Goal: Task Accomplishment & Management: Use online tool/utility

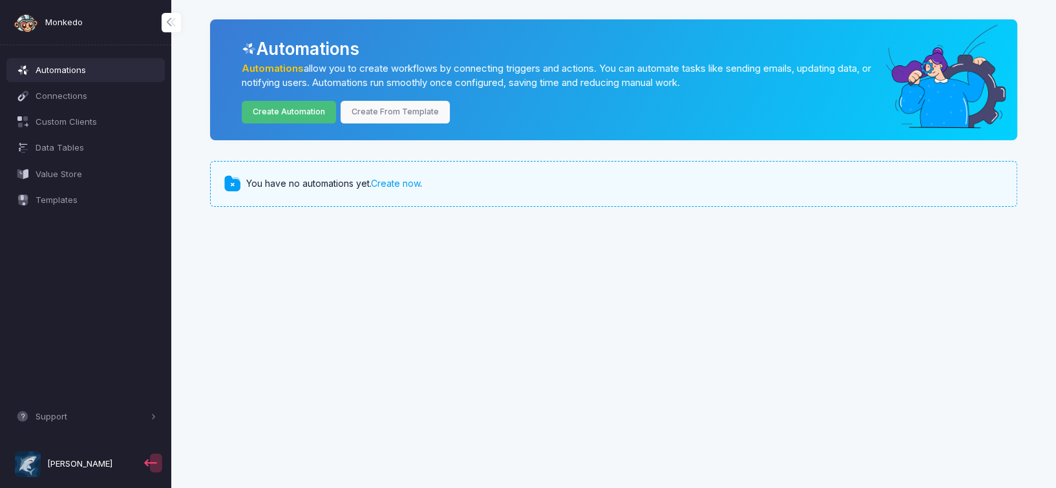
click at [287, 108] on link "Create Automation" at bounding box center [289, 112] width 95 height 23
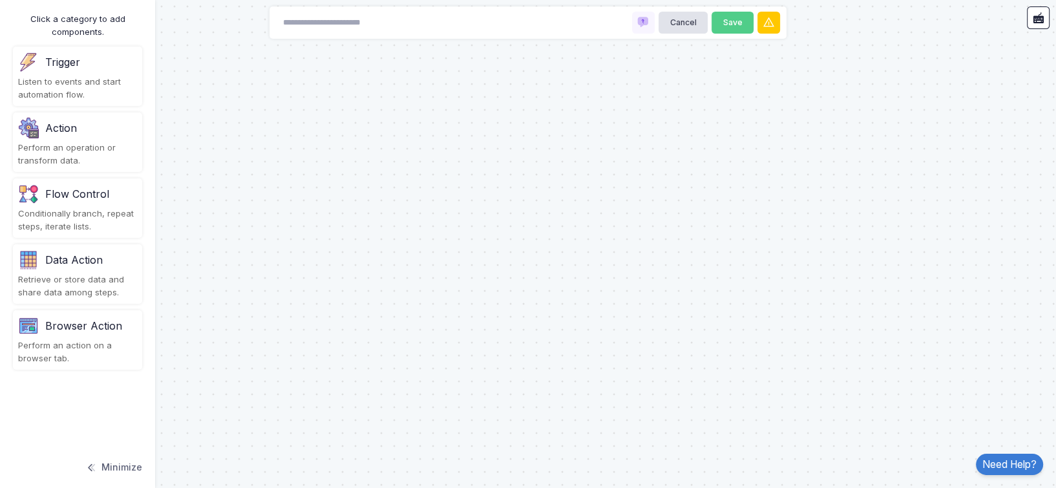
click at [83, 138] on div "Action Perform an operation or transform data." at bounding box center [77, 141] width 129 height 59
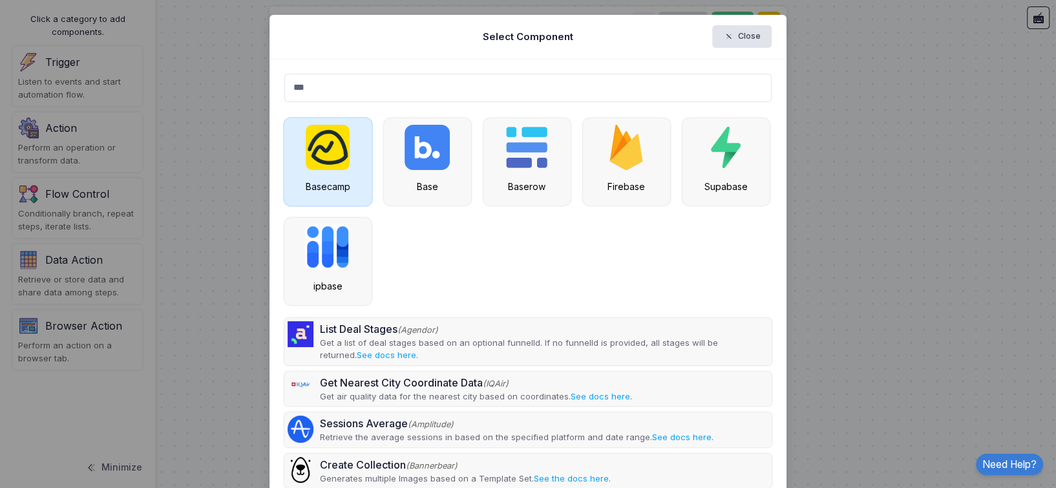
type input "***"
click at [335, 145] on img at bounding box center [328, 147] width 44 height 45
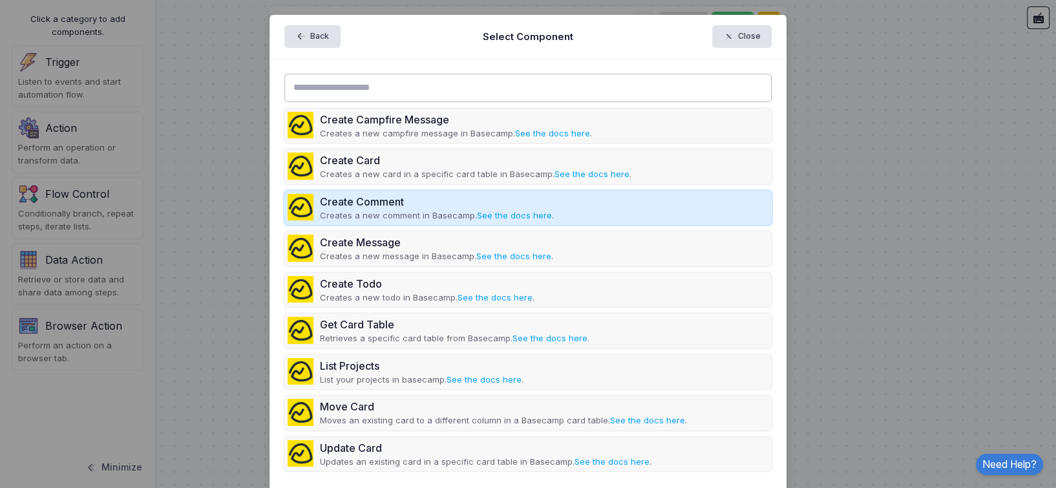
scroll to position [47, 0]
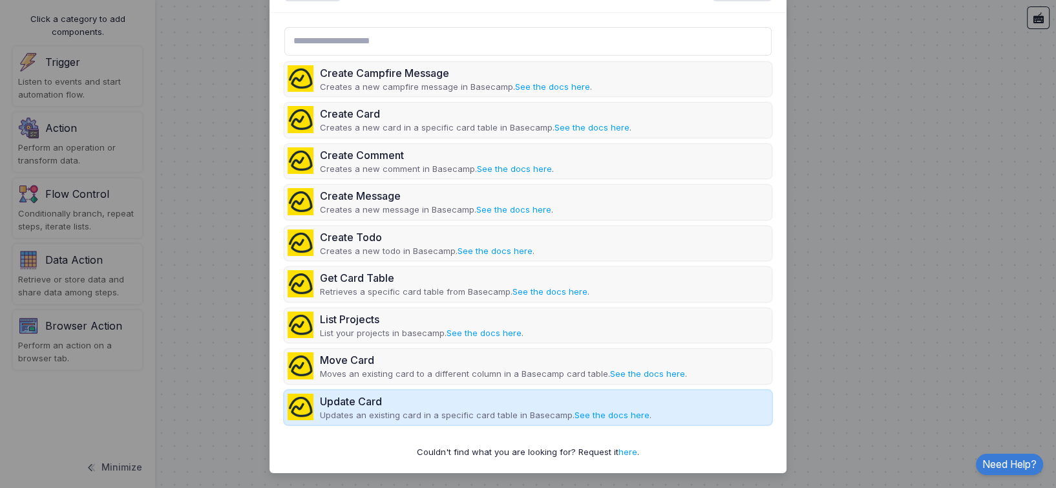
click at [394, 399] on div "Update Card" at bounding box center [486, 402] width 332 height 16
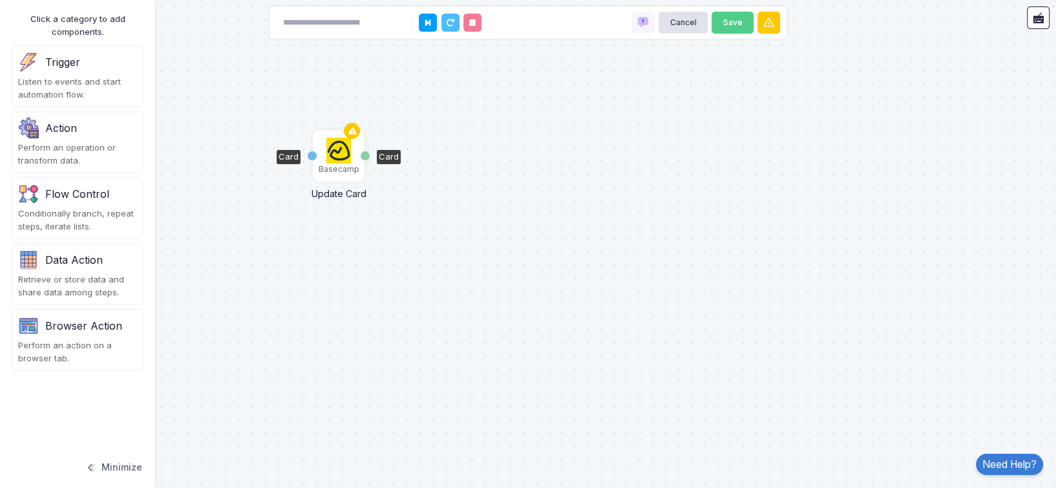
drag, startPoint x: 369, startPoint y: 405, endPoint x: 339, endPoint y: 156, distance: 250.7
click at [339, 156] on img at bounding box center [338, 151] width 25 height 26
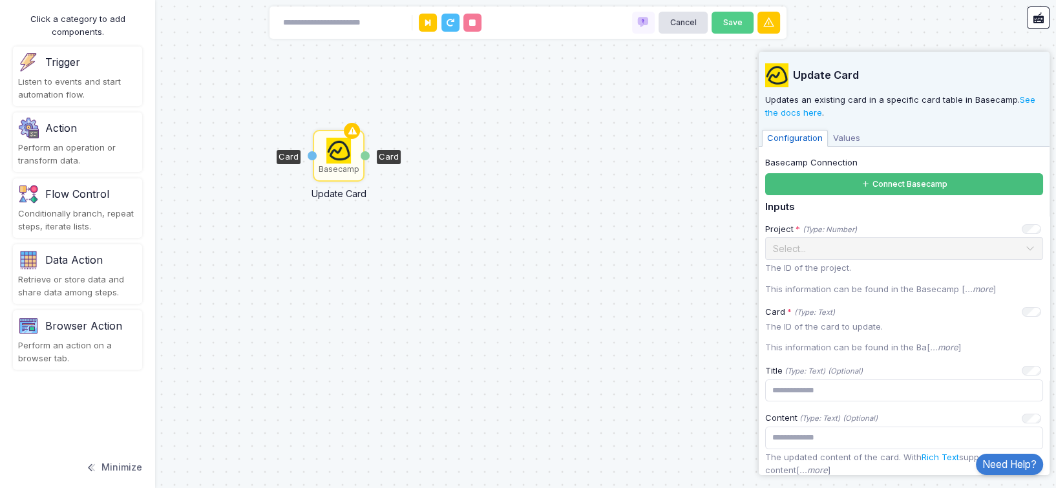
click at [835, 173] on button "Connect Basecamp" at bounding box center [904, 184] width 278 height 23
click at [619, 259] on div "Basecamp Update Card Card Card" at bounding box center [528, 244] width 1056 height 488
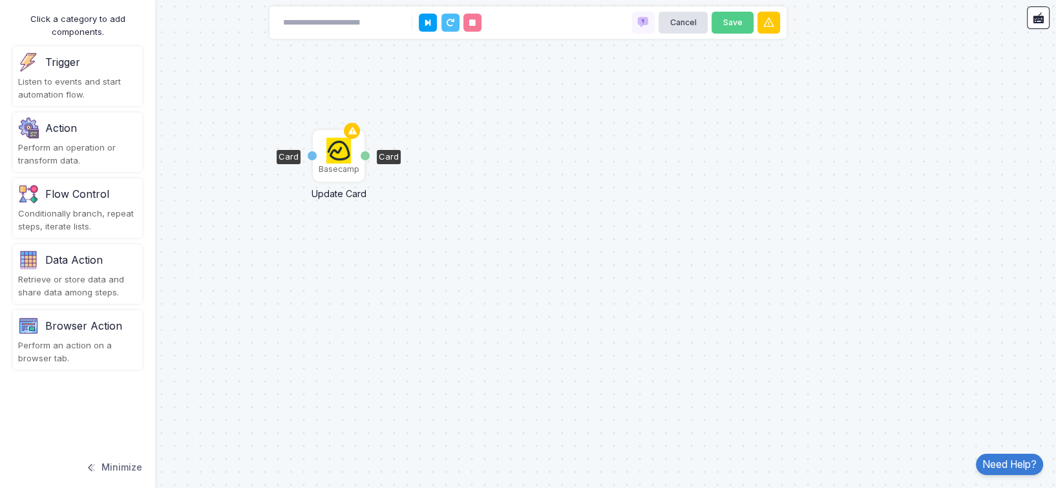
click at [343, 154] on img at bounding box center [338, 151] width 25 height 26
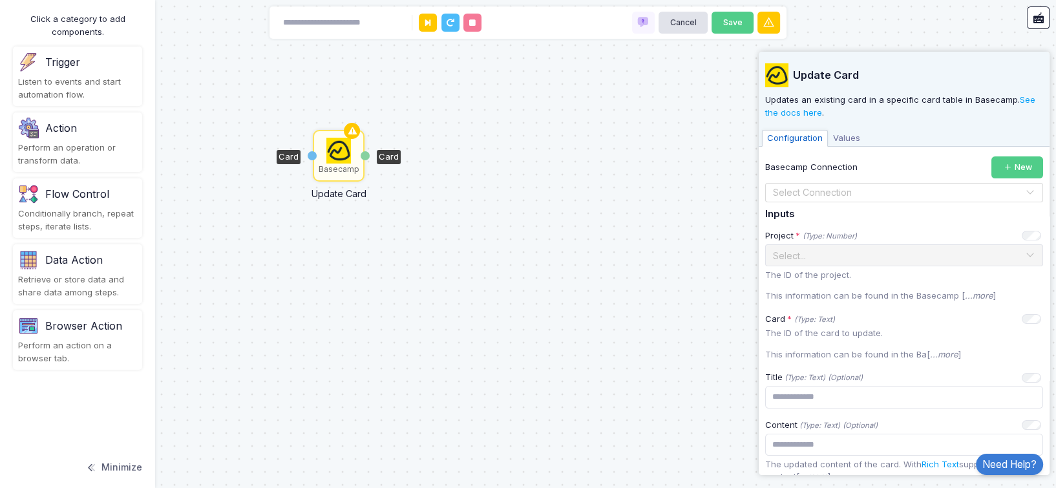
click at [850, 187] on input "text" at bounding box center [891, 193] width 238 height 14
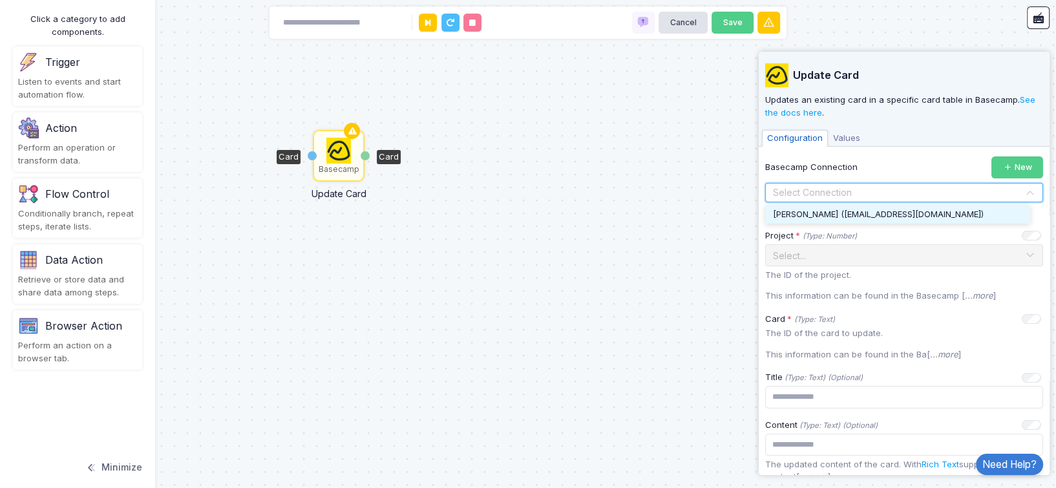
click at [863, 217] on span "[PERSON_NAME] ([EMAIL_ADDRESS][DOMAIN_NAME])" at bounding box center [878, 214] width 211 height 10
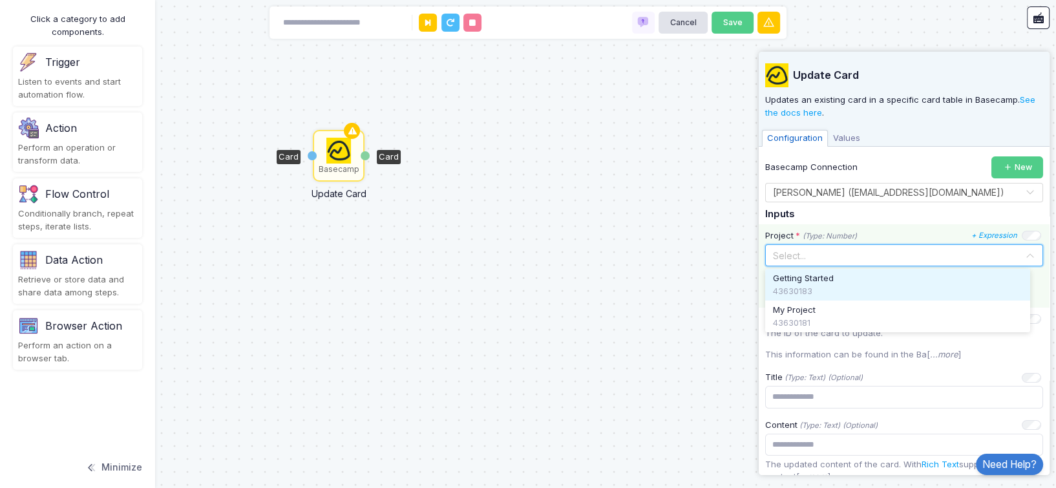
click at [828, 255] on input "text" at bounding box center [891, 255] width 238 height 14
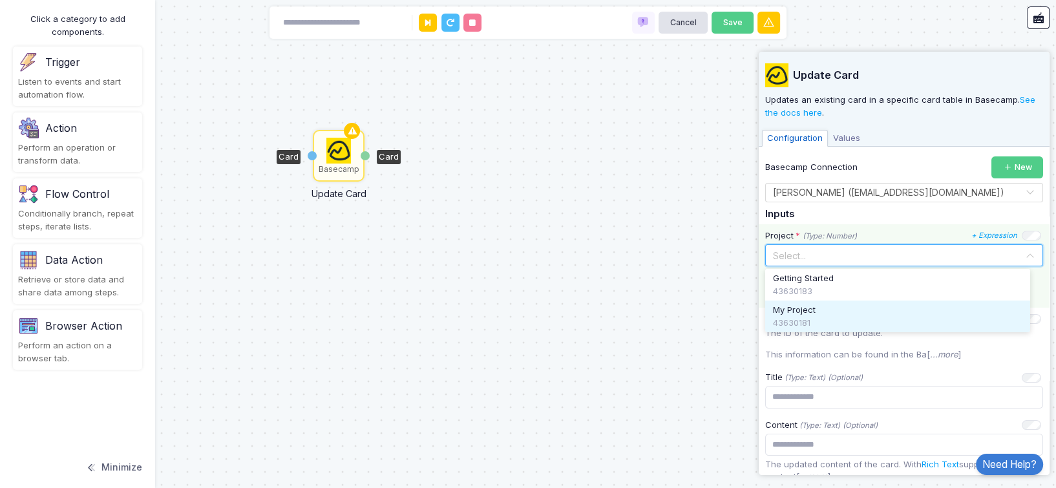
click at [802, 317] on div "43630181" at bounding box center [897, 323] width 249 height 13
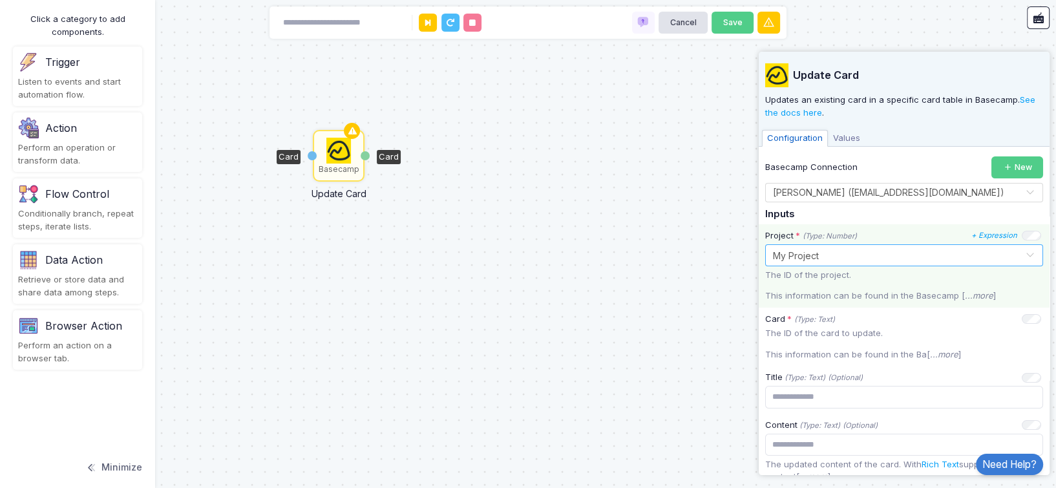
scroll to position [86, 0]
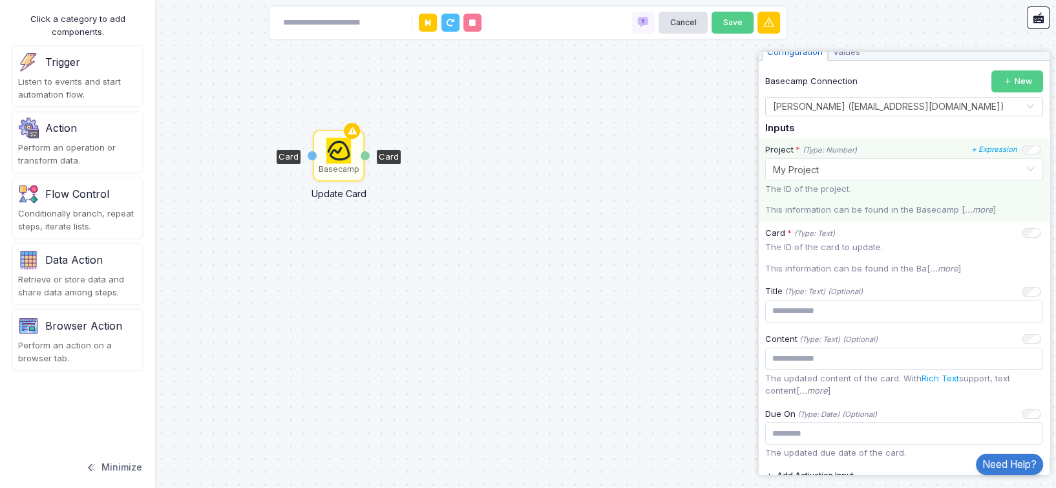
click at [865, 198] on div "The ID of the project. This information can be found in the Basecamp [ ...more ]" at bounding box center [904, 200] width 278 height 34
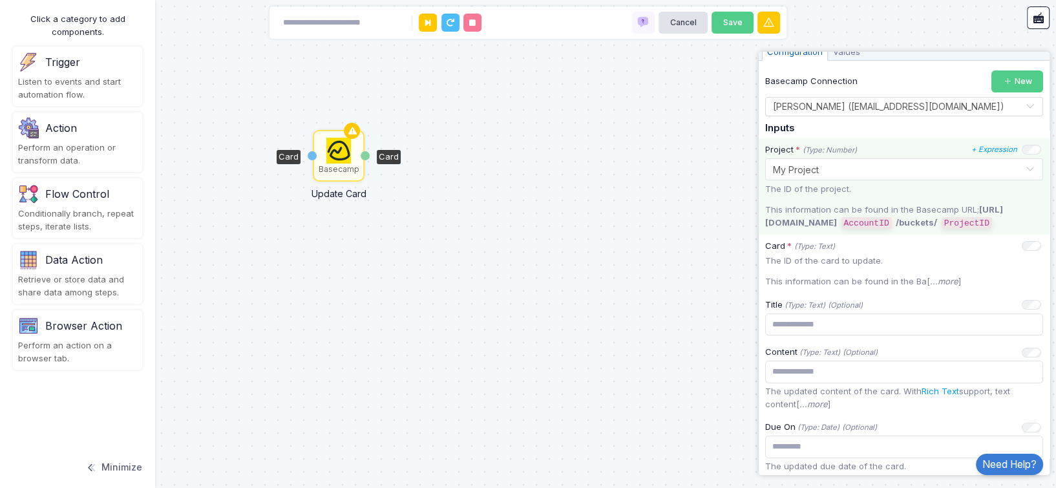
click at [808, 189] on p "The ID of the project." at bounding box center [904, 189] width 278 height 13
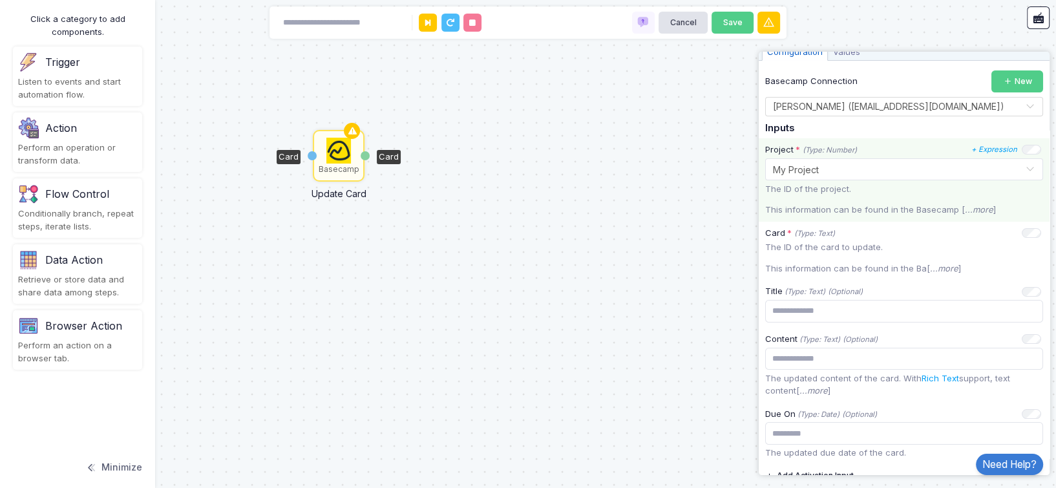
click at [808, 189] on p "The ID of the project." at bounding box center [904, 189] width 278 height 13
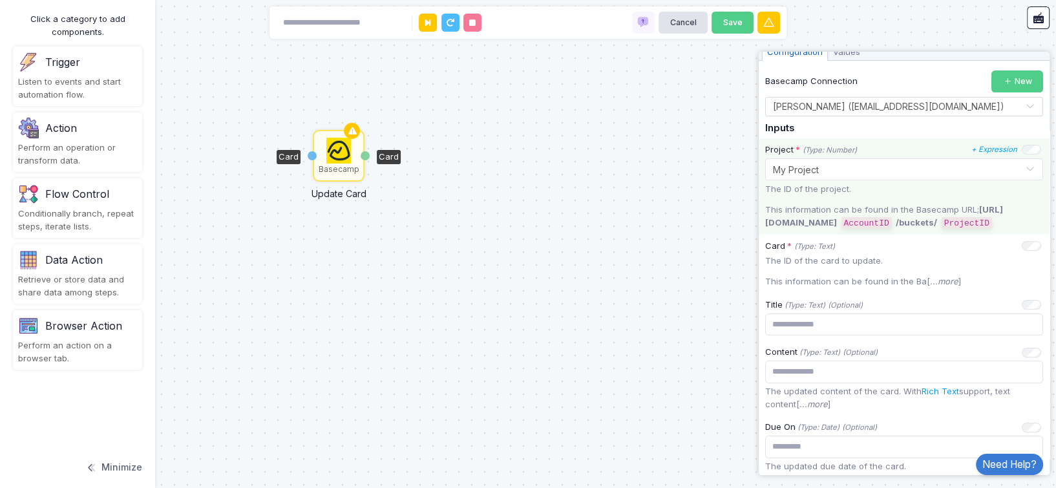
click at [892, 222] on code "AccountID" at bounding box center [866, 223] width 50 height 12
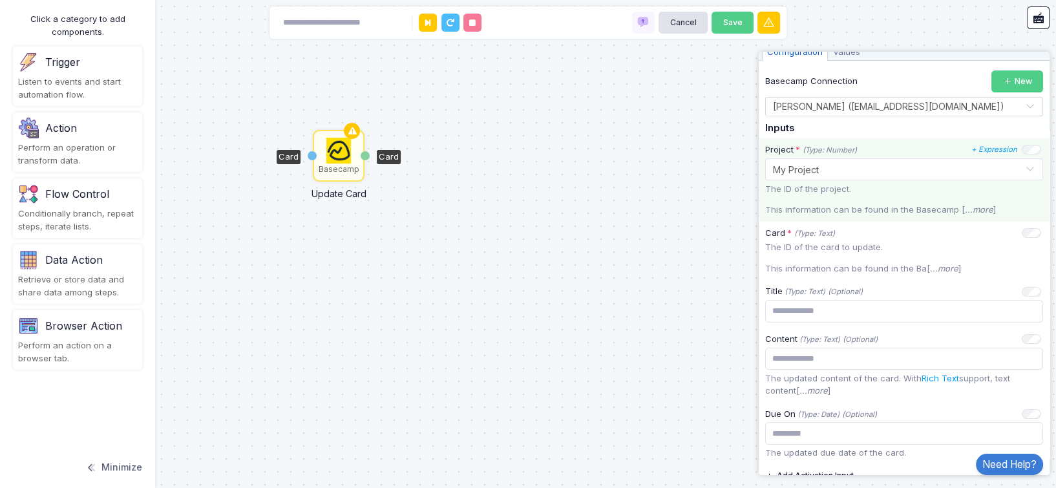
click at [874, 212] on p "This information can be found in the Basecamp [ ...more ]" at bounding box center [904, 210] width 278 height 13
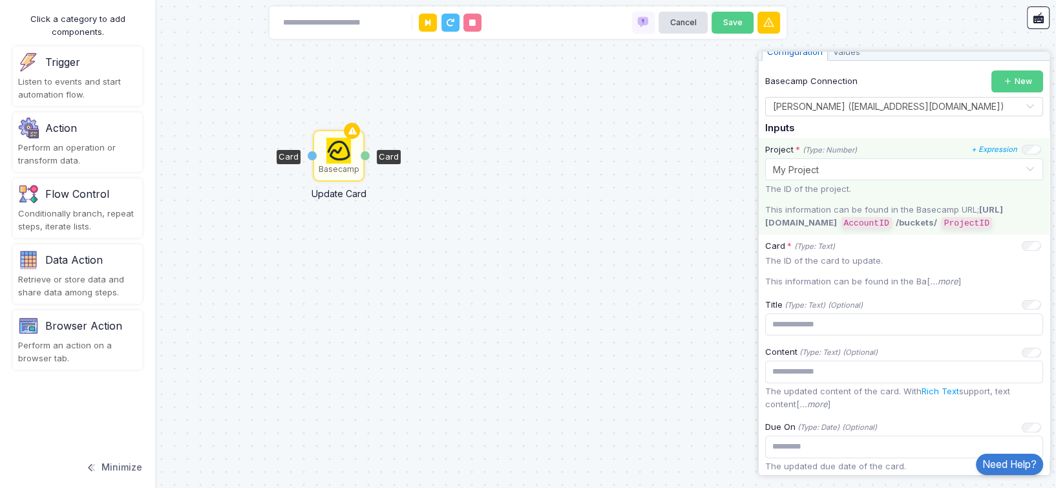
click at [834, 211] on p "This information can be found in the Basecamp URL; [URL][DOMAIN_NAME] AccountID…" at bounding box center [904, 217] width 278 height 26
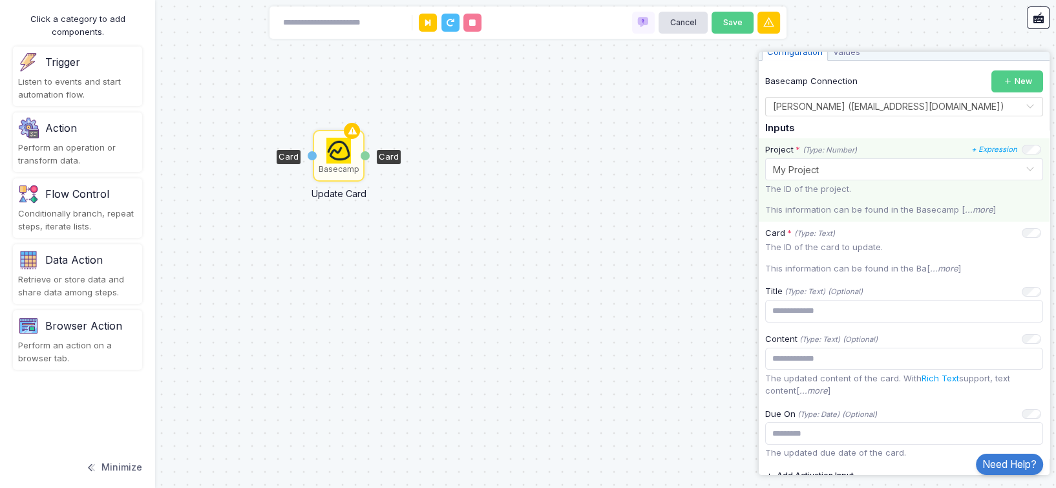
click at [829, 204] on p "This information can be found in the Basecamp [ ...more ]" at bounding box center [904, 210] width 278 height 13
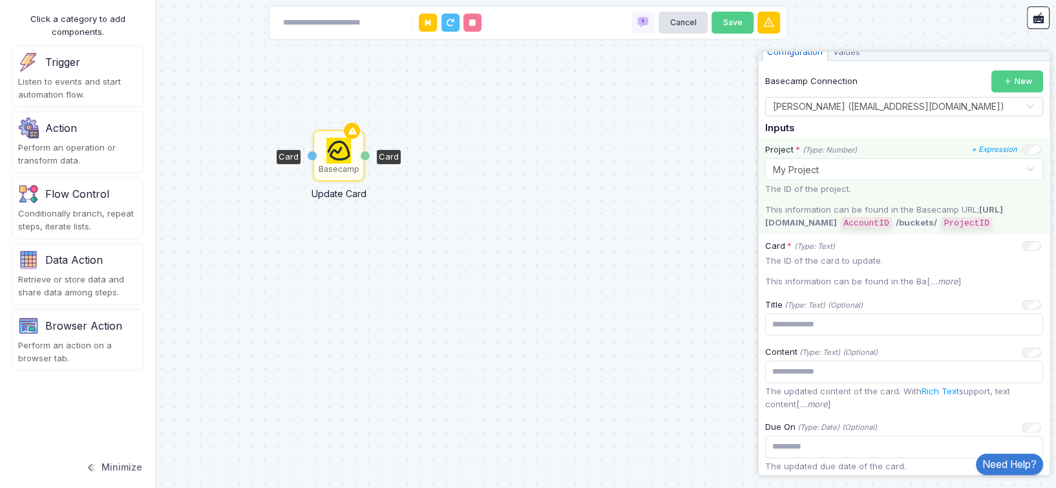
click at [830, 198] on div "The ID of the project. This information can be found in the Basecamp URL; [URL]…" at bounding box center [904, 206] width 278 height 47
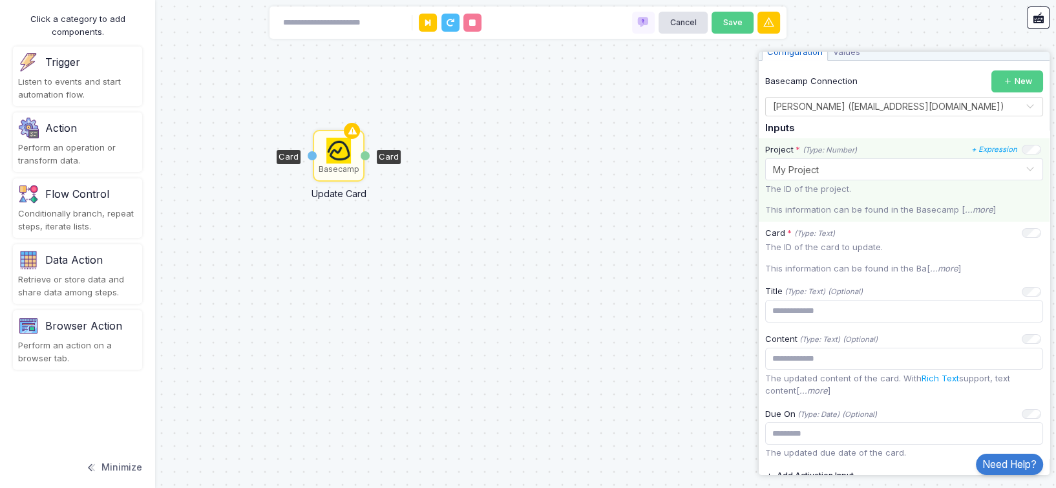
scroll to position [172, 0]
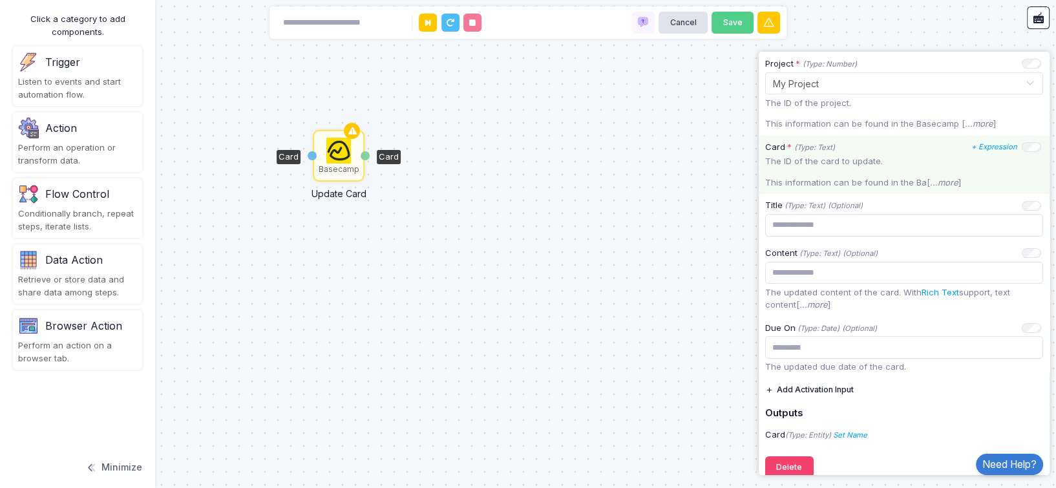
click at [840, 180] on p "This information can be found in the Ba[ ...more ]" at bounding box center [904, 182] width 278 height 13
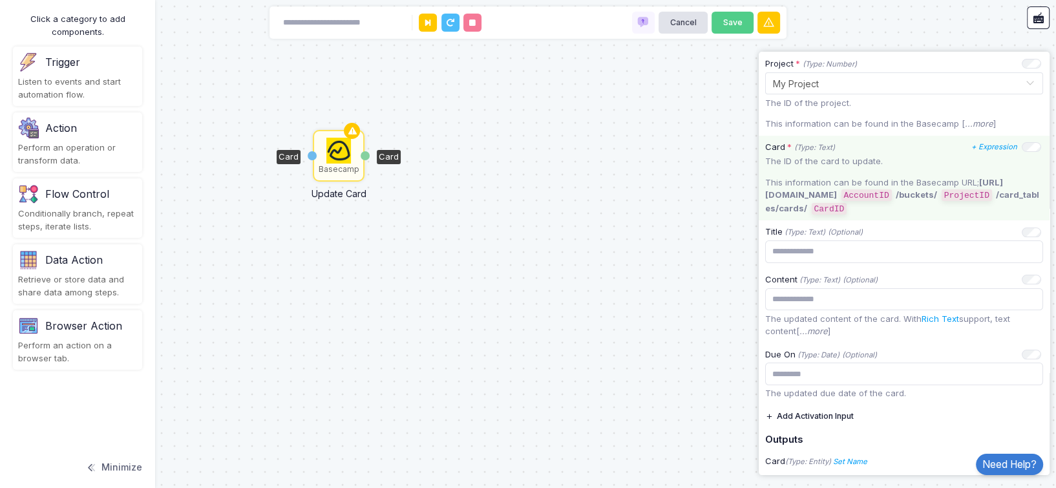
click at [843, 171] on div "The ID of the card to update. This information can be found in the Basecamp URL…" at bounding box center [904, 185] width 278 height 60
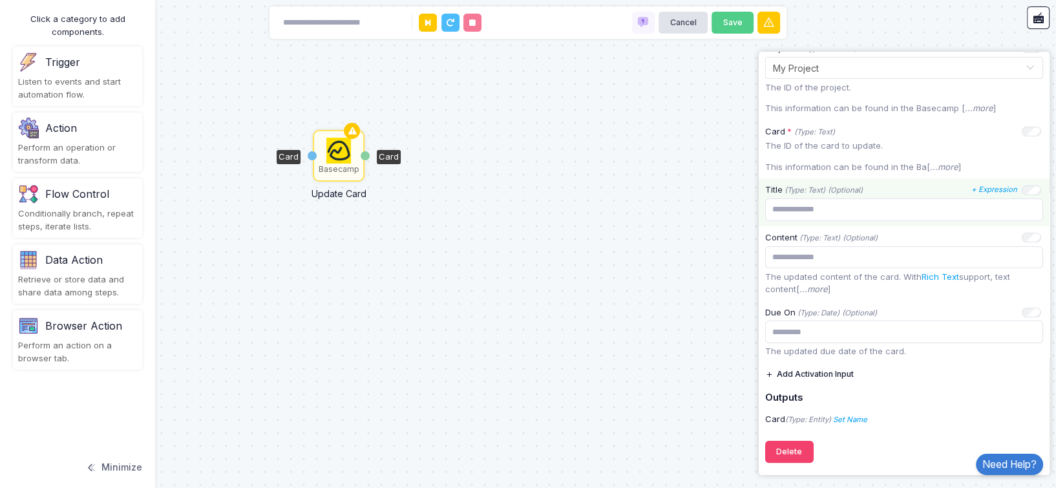
scroll to position [0, 0]
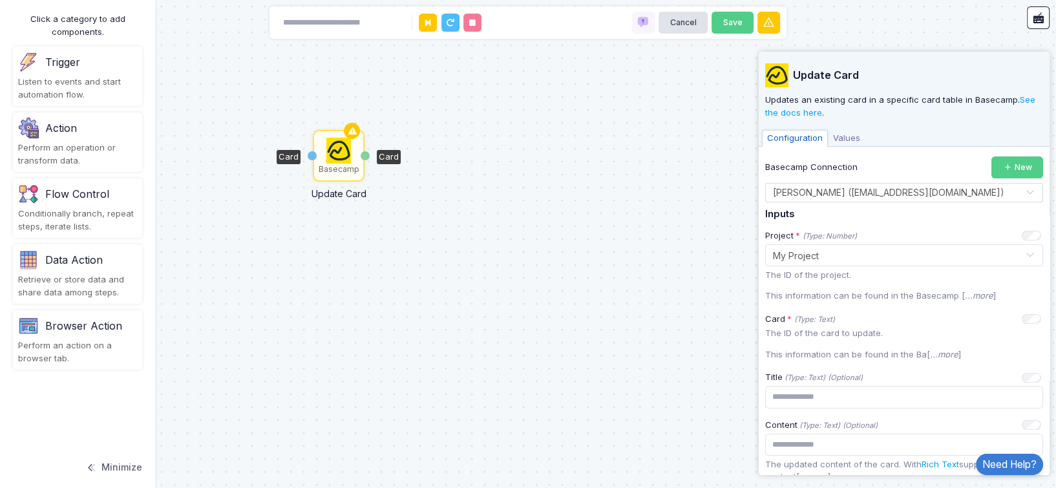
click at [836, 141] on span "Values" at bounding box center [846, 138] width 37 height 17
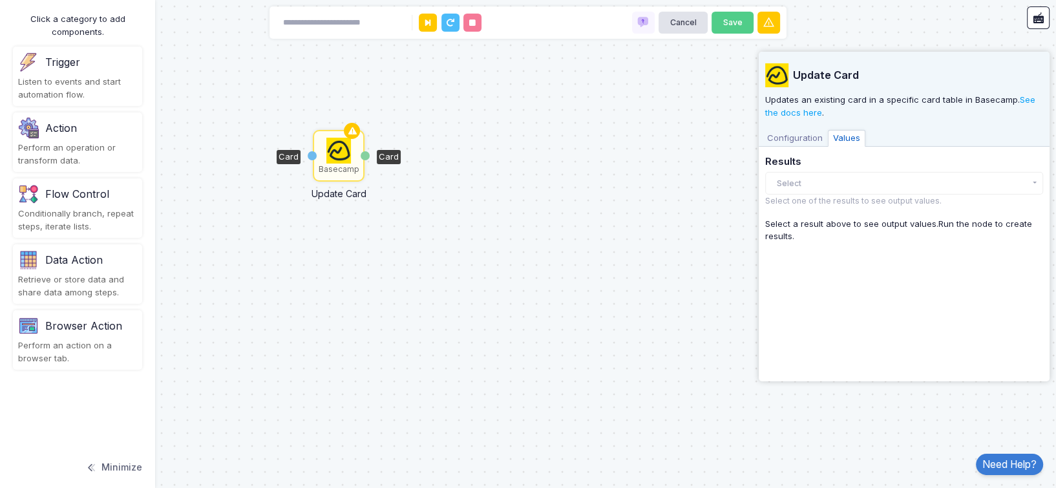
click at [806, 138] on span "Configuration" at bounding box center [795, 138] width 66 height 17
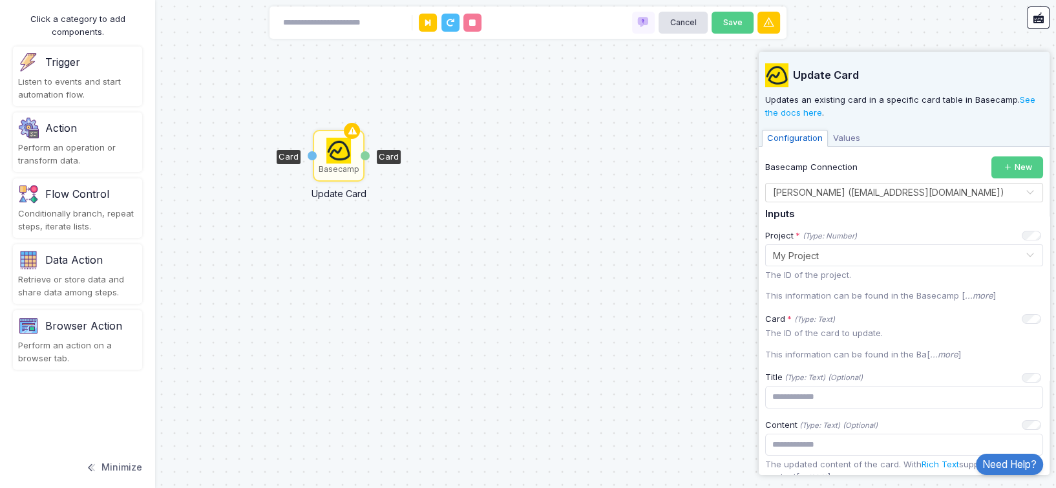
click at [829, 135] on span "Values" at bounding box center [846, 138] width 37 height 17
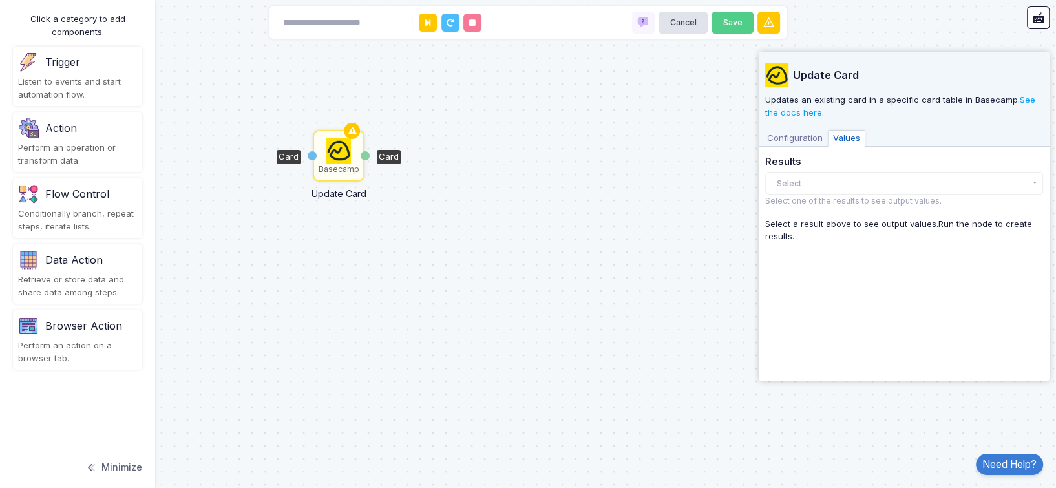
click at [790, 135] on span "Configuration" at bounding box center [795, 138] width 66 height 17
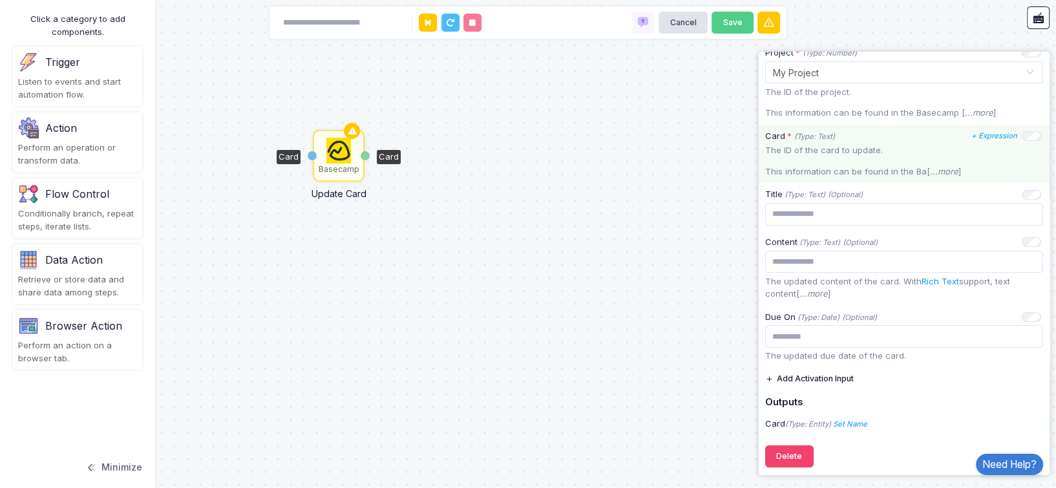
scroll to position [187, 0]
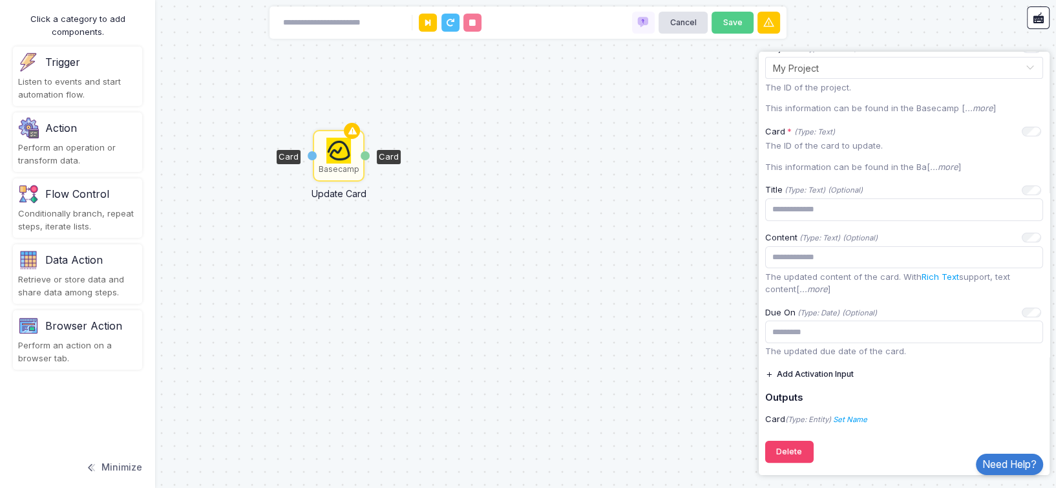
click at [682, 304] on div "Basecamp Update Card Card Card" at bounding box center [528, 244] width 1056 height 488
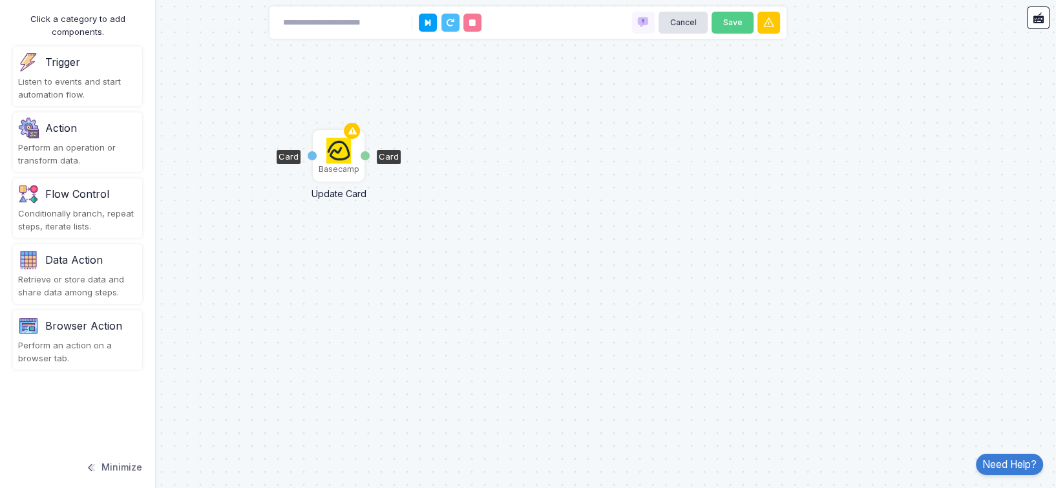
click at [343, 158] on img at bounding box center [338, 151] width 25 height 26
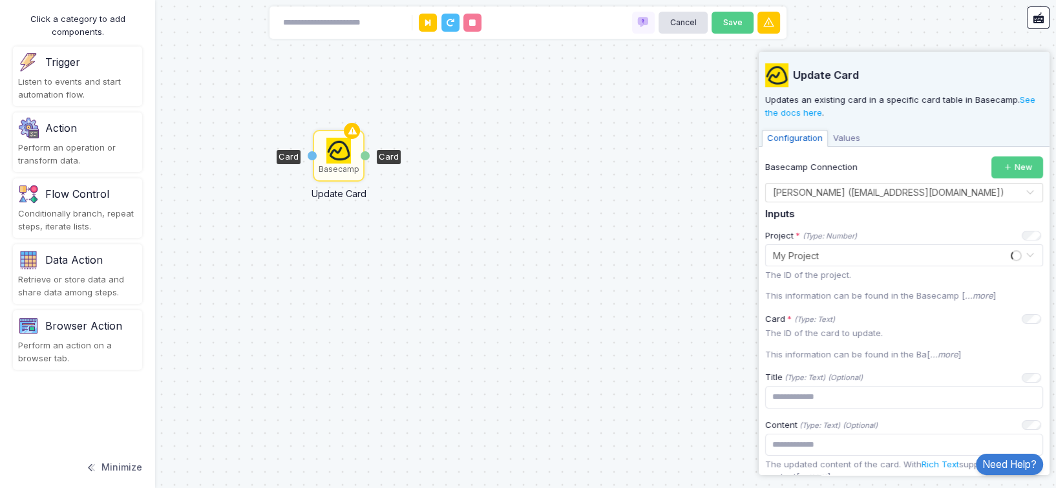
click at [343, 158] on img at bounding box center [338, 151] width 25 height 26
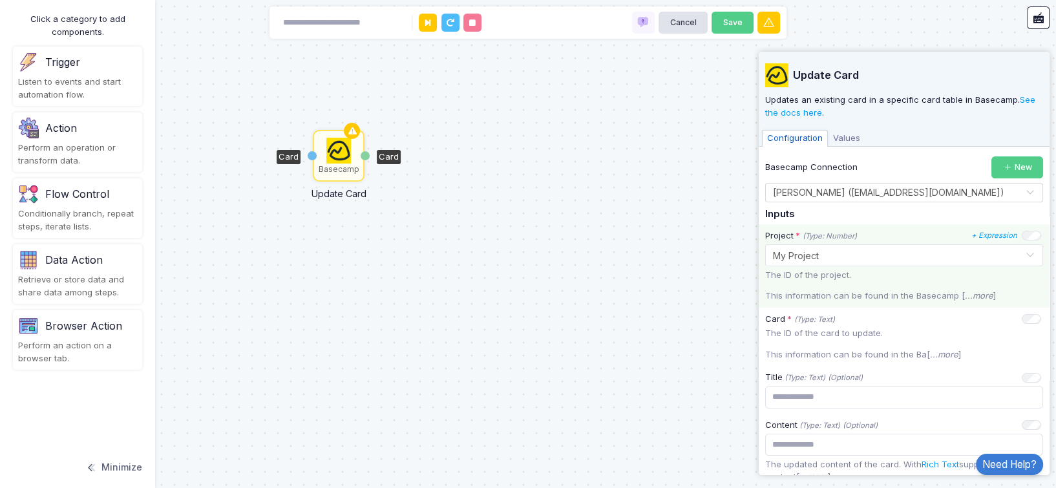
scroll to position [172, 0]
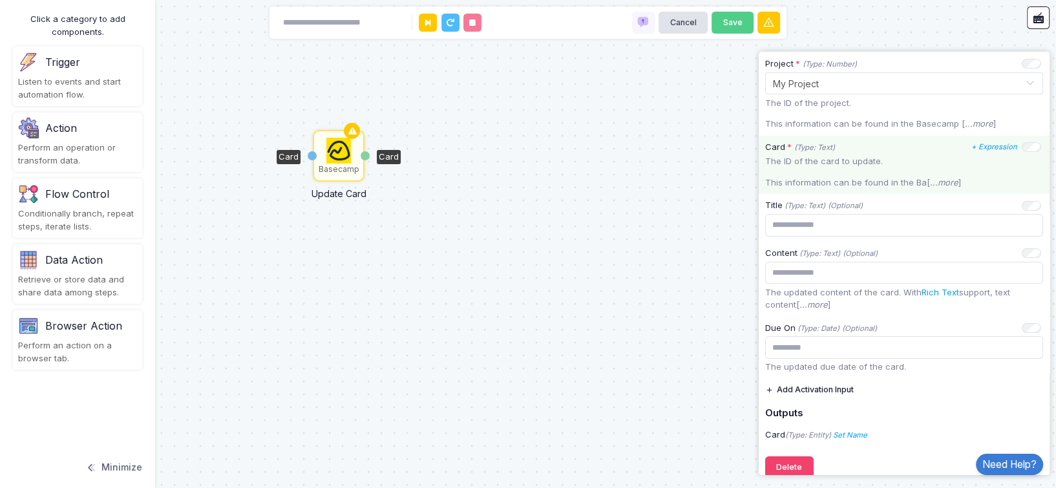
click at [830, 159] on p "The ID of the card to update." at bounding box center [904, 161] width 278 height 13
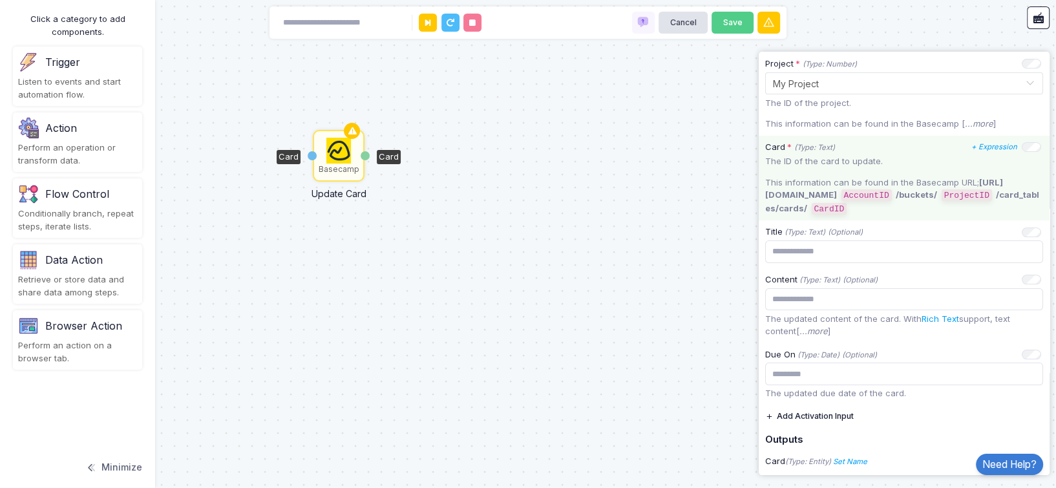
click at [809, 200] on p "This information can be found in the Basecamp URL; [URL][DOMAIN_NAME] AccountID…" at bounding box center [904, 195] width 278 height 39
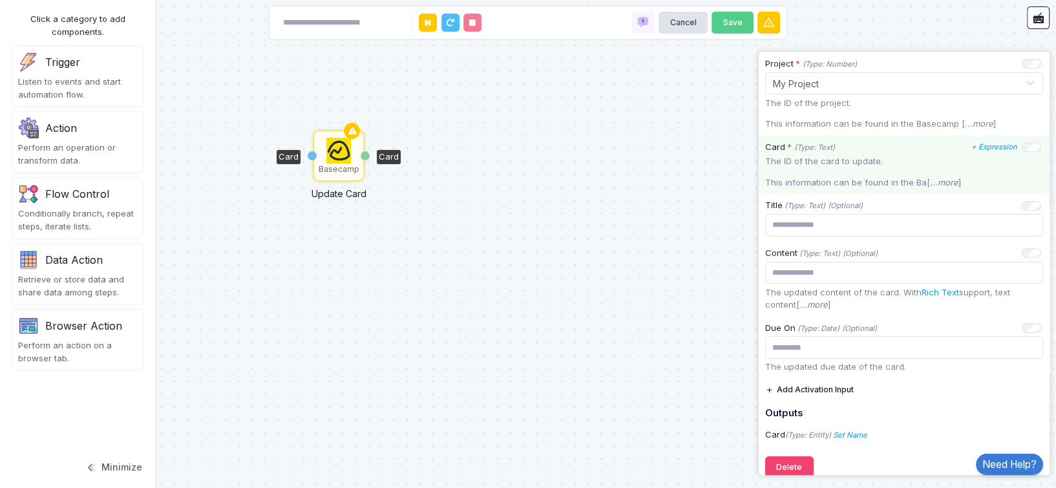
click at [820, 160] on p "The ID of the card to update." at bounding box center [904, 161] width 278 height 13
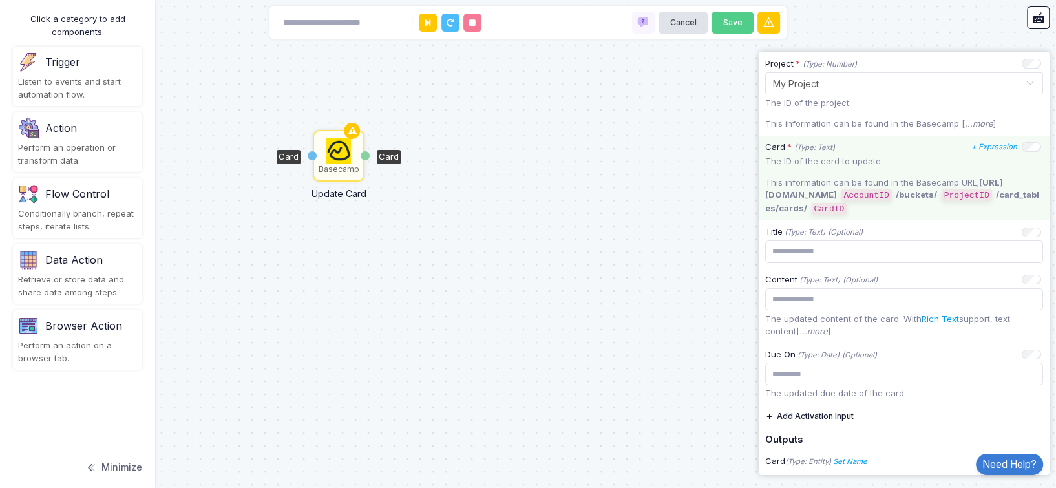
click at [891, 194] on code "AccountID" at bounding box center [866, 195] width 50 height 12
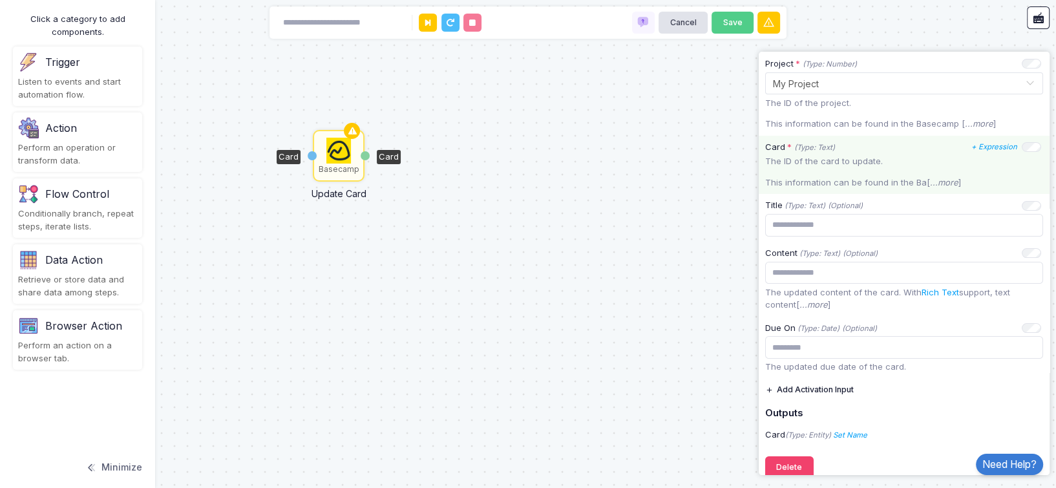
click at [845, 161] on p "The ID of the card to update." at bounding box center [904, 161] width 278 height 13
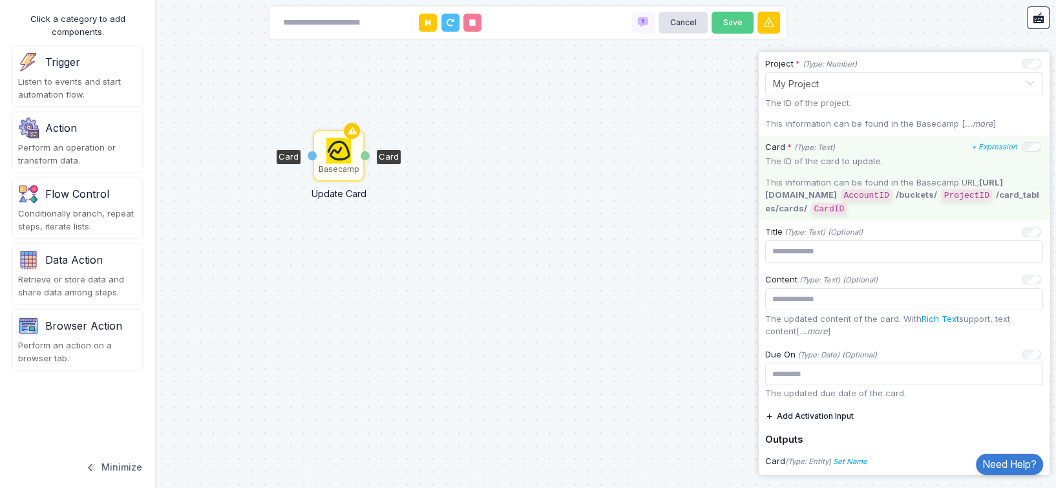
click at [845, 161] on p "The ID of the card to update." at bounding box center [904, 161] width 278 height 13
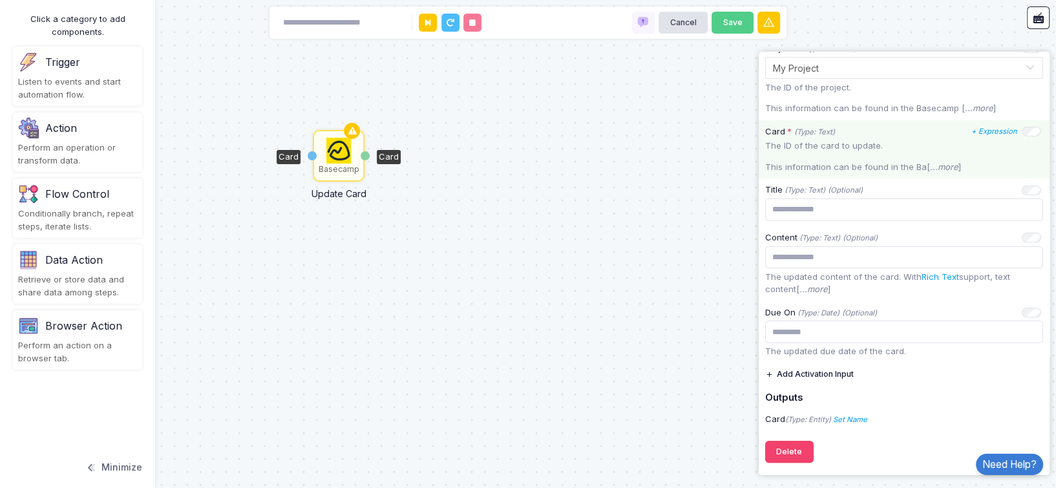
scroll to position [101, 0]
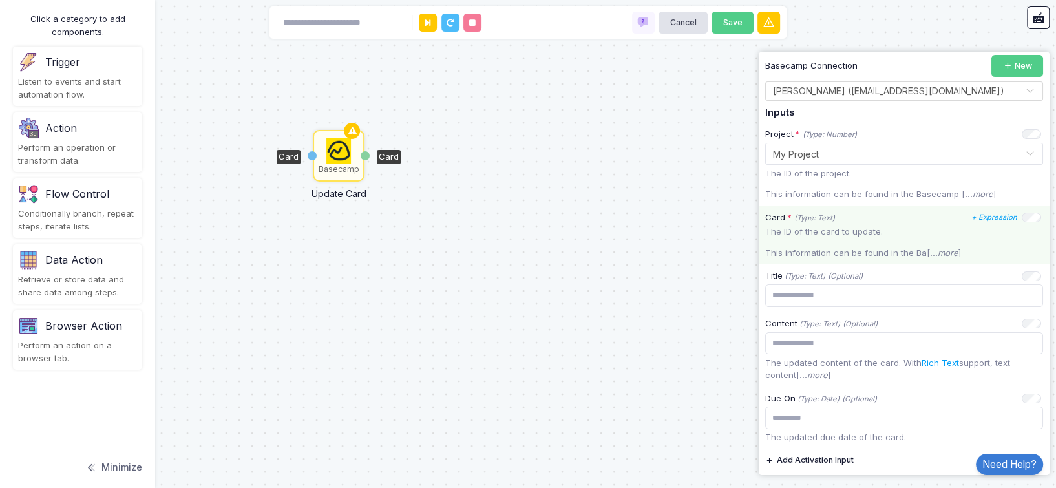
click at [819, 228] on p "The ID of the card to update." at bounding box center [904, 232] width 278 height 13
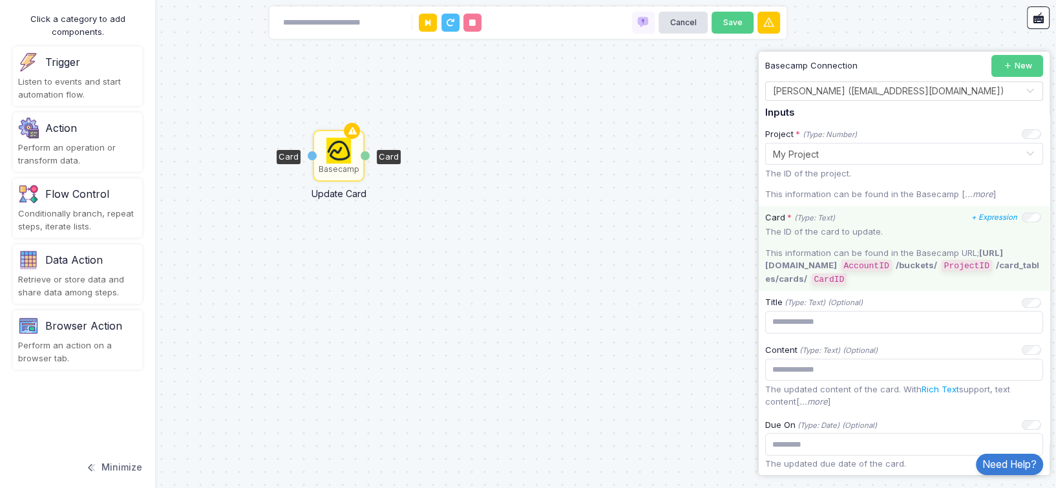
click at [832, 231] on p "The ID of the card to update." at bounding box center [904, 232] width 278 height 13
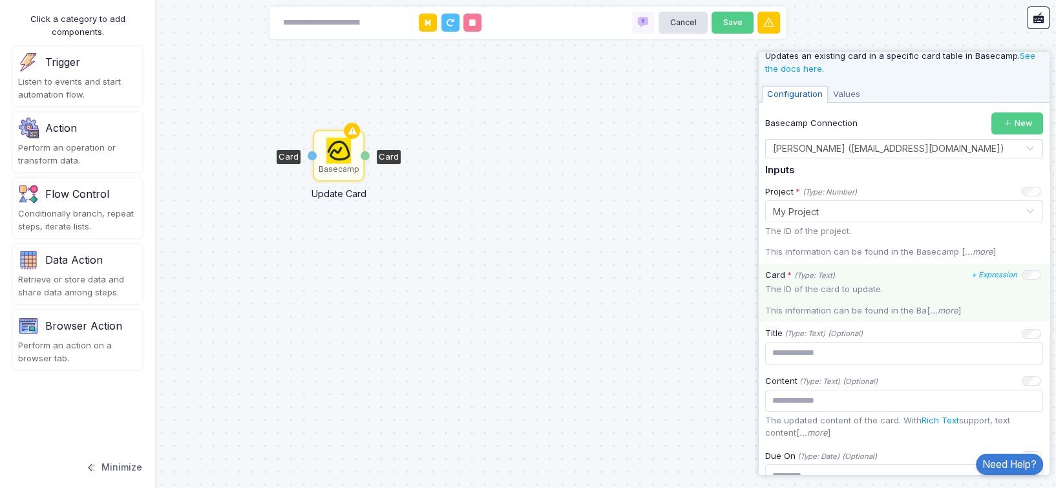
scroll to position [0, 0]
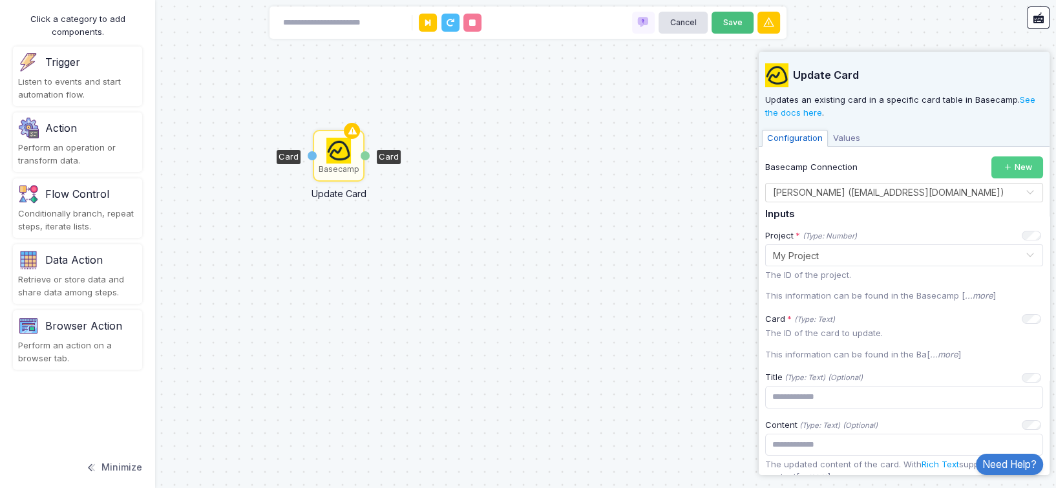
click at [734, 25] on button "Save" at bounding box center [733, 23] width 42 height 23
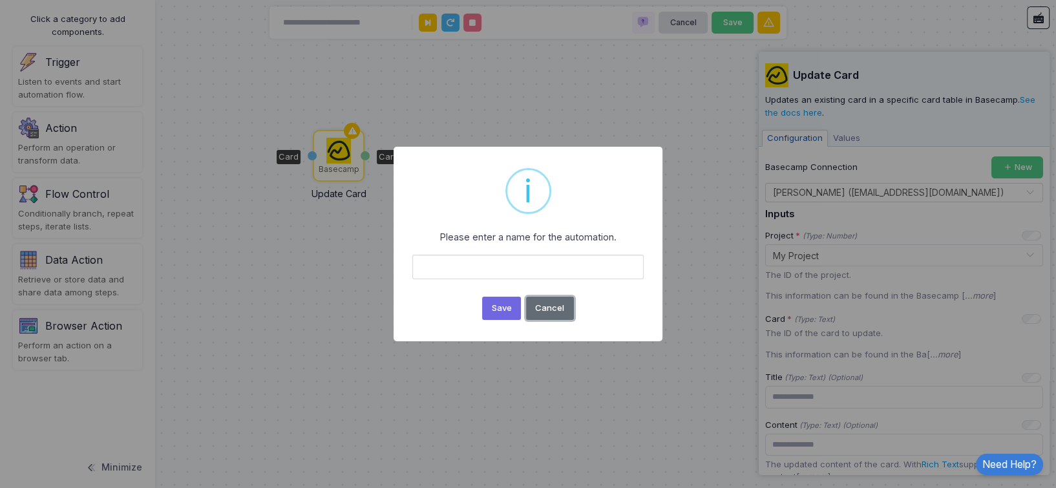
click at [551, 304] on button "Cancel" at bounding box center [550, 308] width 48 height 23
